Goal: Go to known website: Access a specific website the user already knows

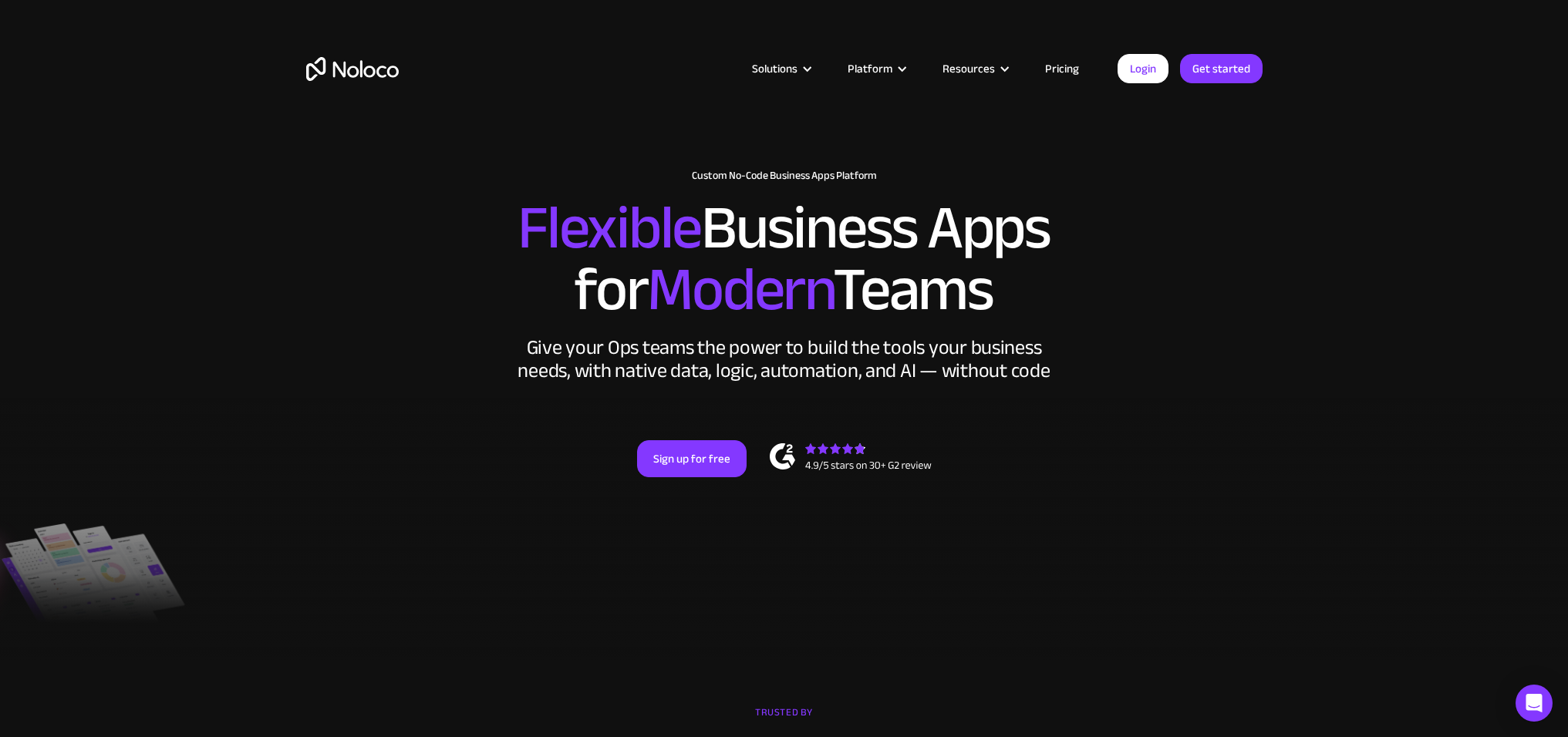
click at [1136, 78] on link "Login" at bounding box center [1142, 68] width 51 height 29
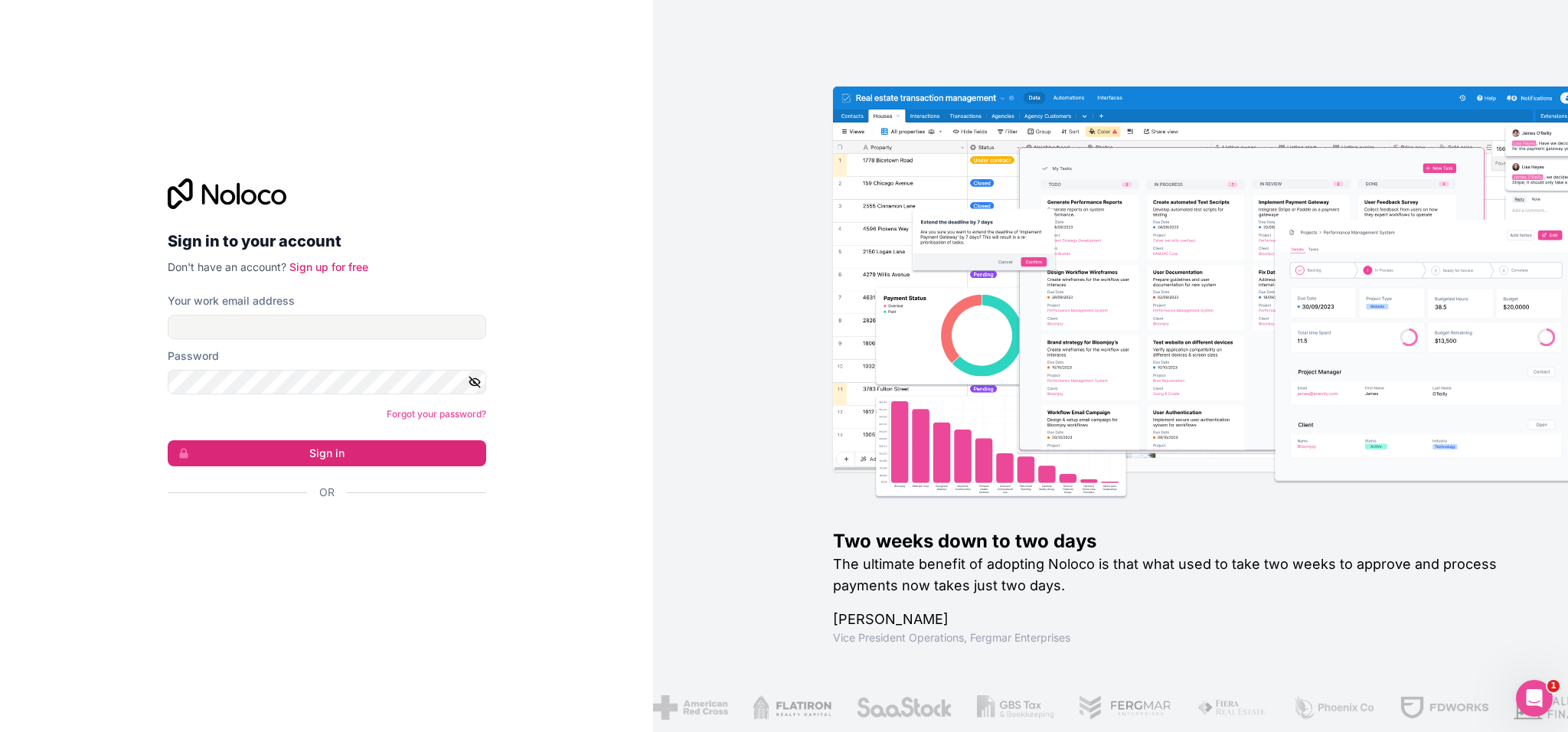
click at [398, 531] on div "Se connecter avec Google. S'ouvre dans un nouvel onglet." at bounding box center [320, 533] width 306 height 33
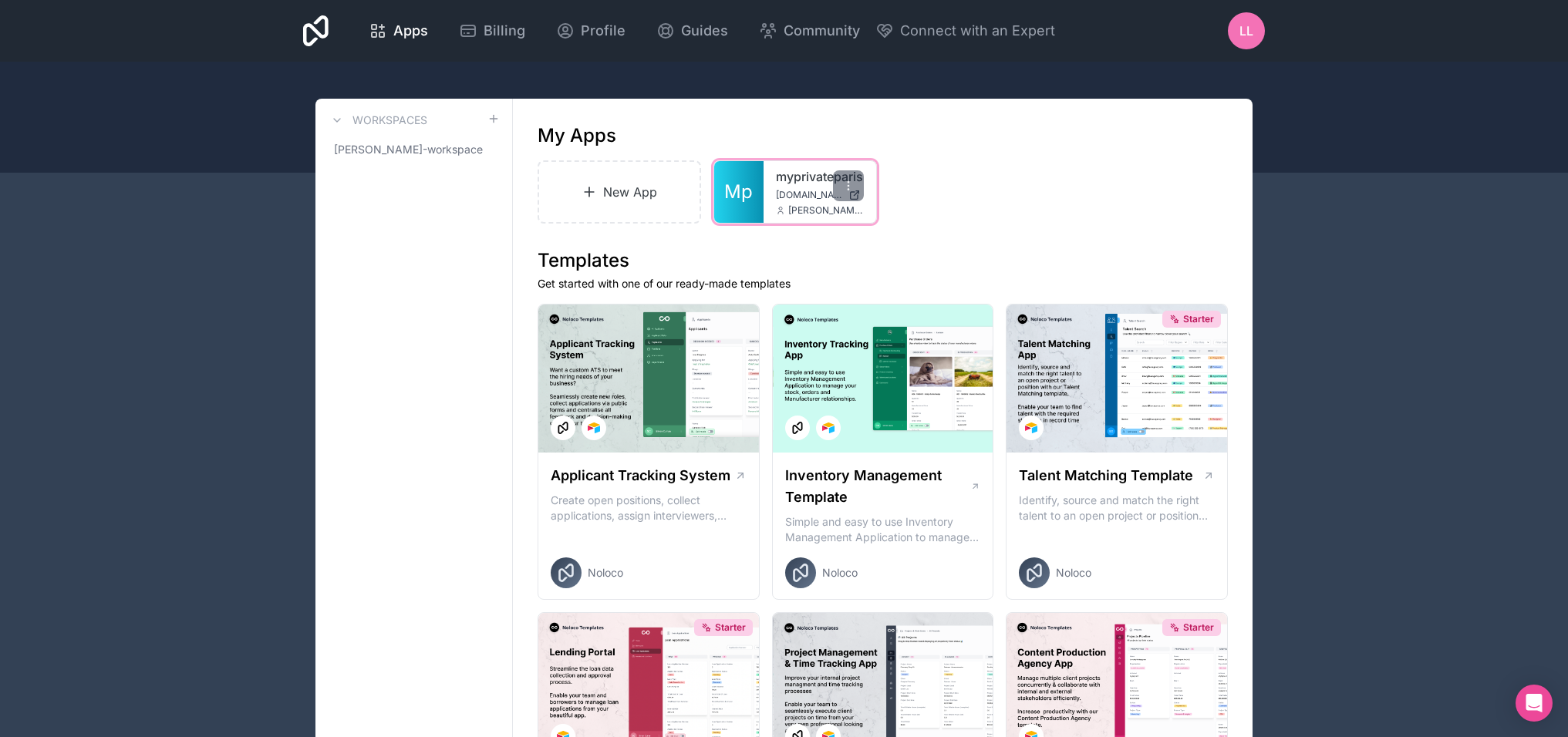
click at [819, 190] on span "myprivateparis.noloco.co" at bounding box center [809, 195] width 67 height 12
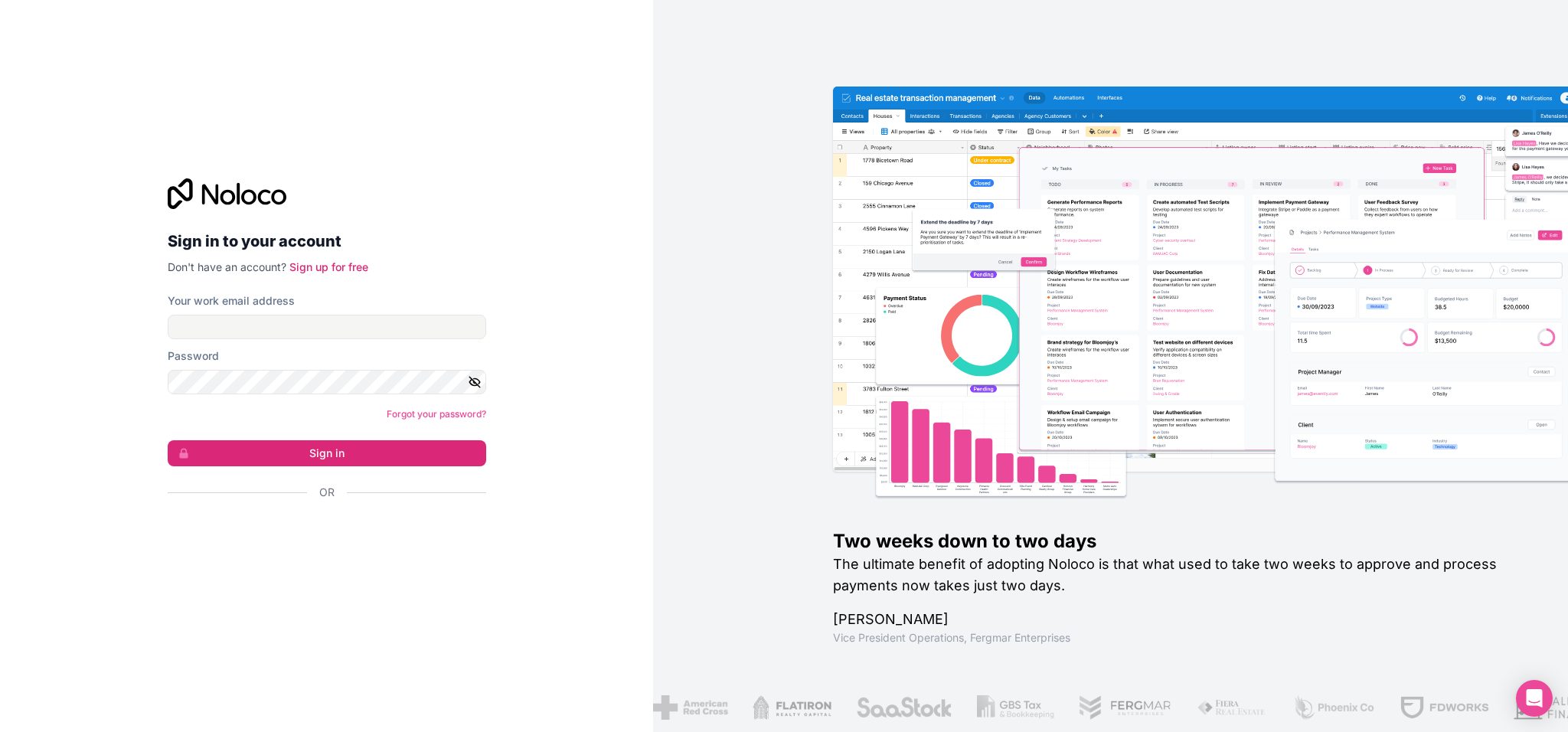
click at [363, 542] on div "Se connecter avec Google. S'ouvre dans un nouvel onglet." at bounding box center [320, 533] width 306 height 33
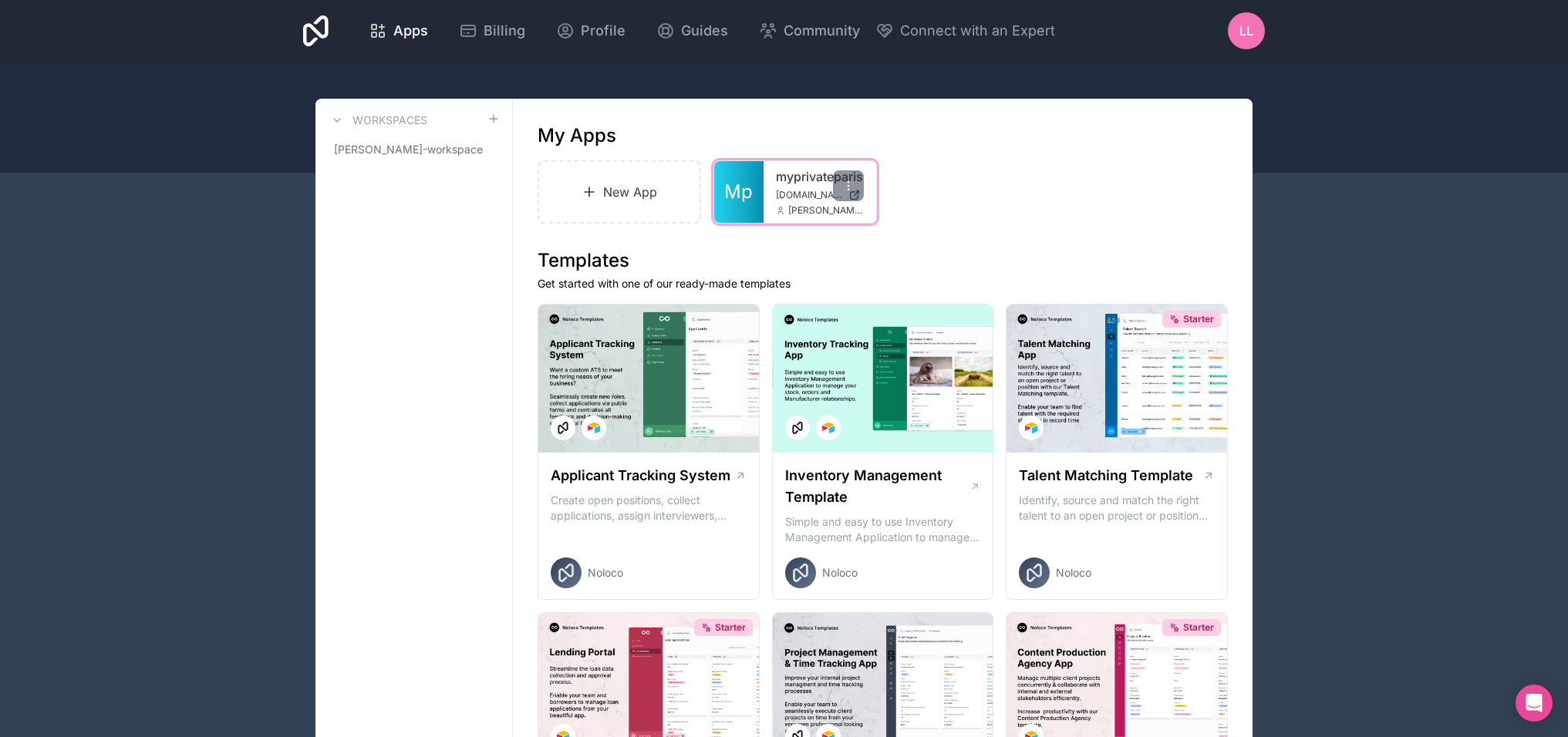
click at [789, 182] on link "myprivateparis" at bounding box center [820, 176] width 88 height 18
